Goal: Communication & Community: Ask a question

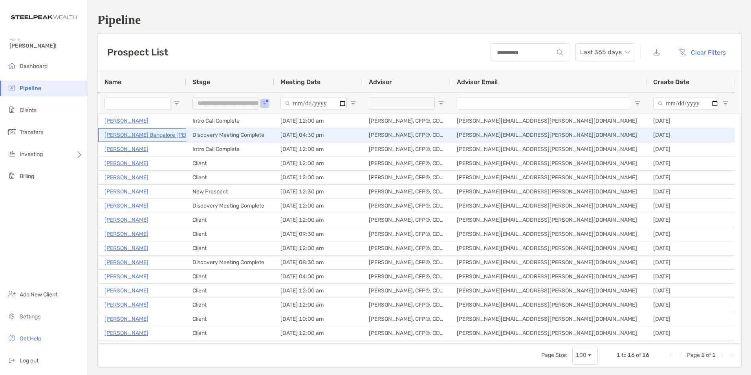
click at [136, 134] on p "[PERSON_NAME] Bangalore [PERSON_NAME]" at bounding box center [162, 135] width 116 height 10
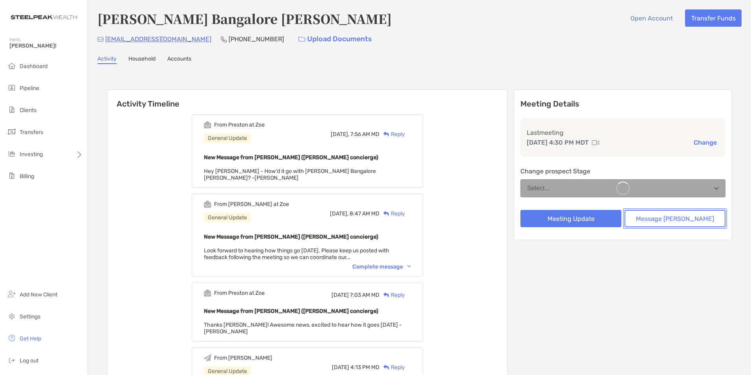
click at [668, 220] on button "Message [PERSON_NAME]" at bounding box center [674, 218] width 101 height 17
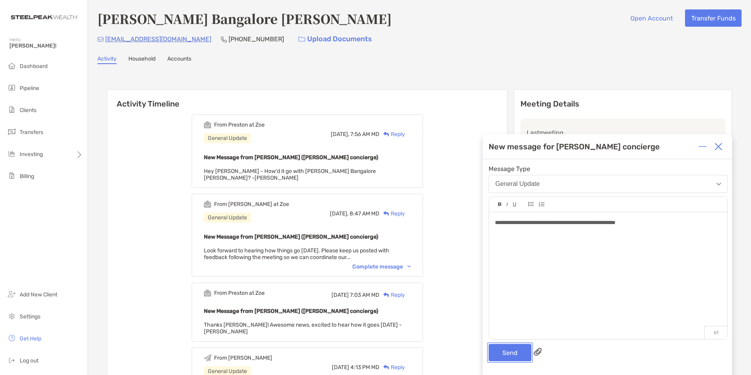
click at [506, 353] on button "Send" at bounding box center [509, 352] width 43 height 17
